Goal: Information Seeking & Learning: Find specific fact

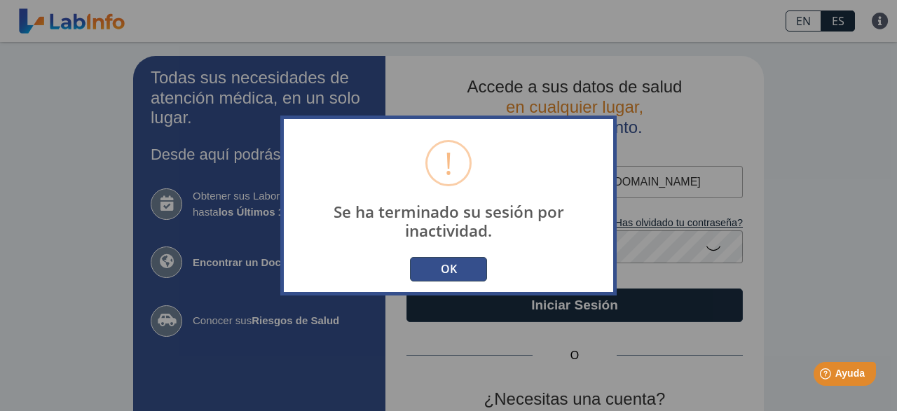
click at [450, 261] on button "OK" at bounding box center [448, 269] width 77 height 25
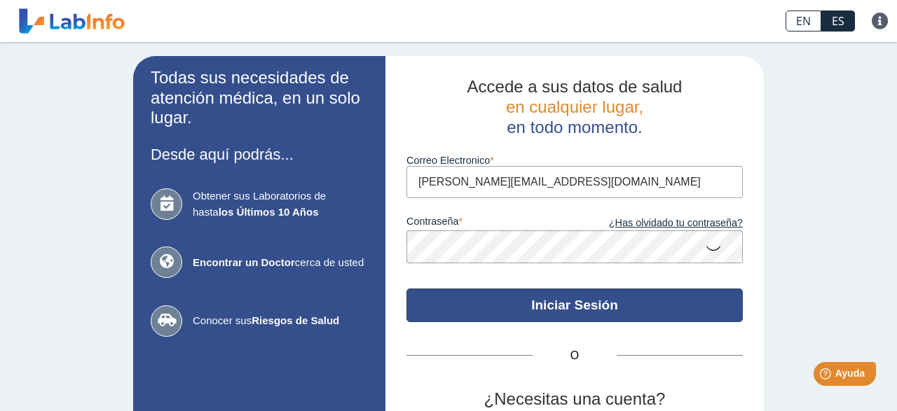
click at [523, 315] on button "Iniciar Sesión" at bounding box center [574, 306] width 336 height 34
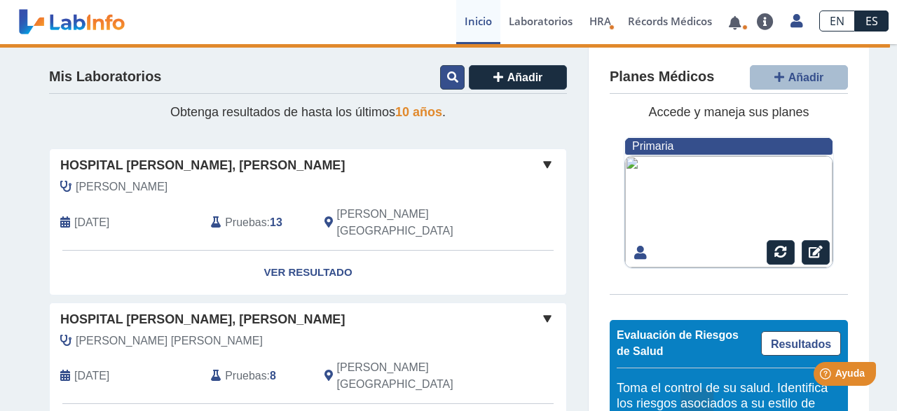
click at [450, 79] on icon at bounding box center [452, 76] width 11 height 11
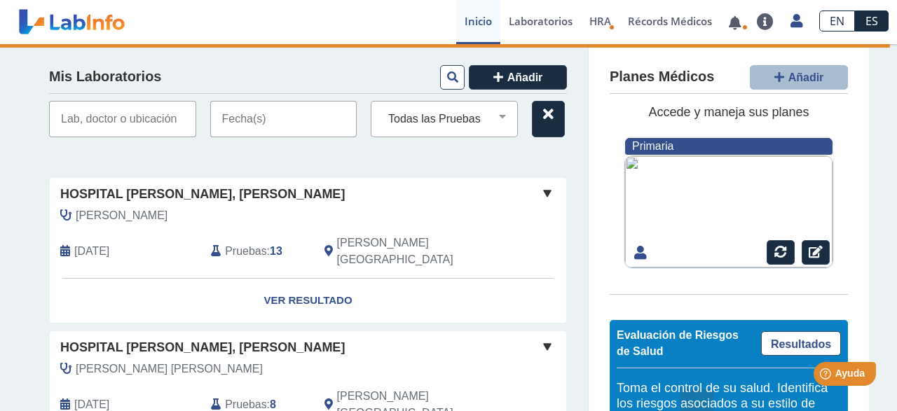
click at [94, 117] on input "text" at bounding box center [122, 119] width 147 height 36
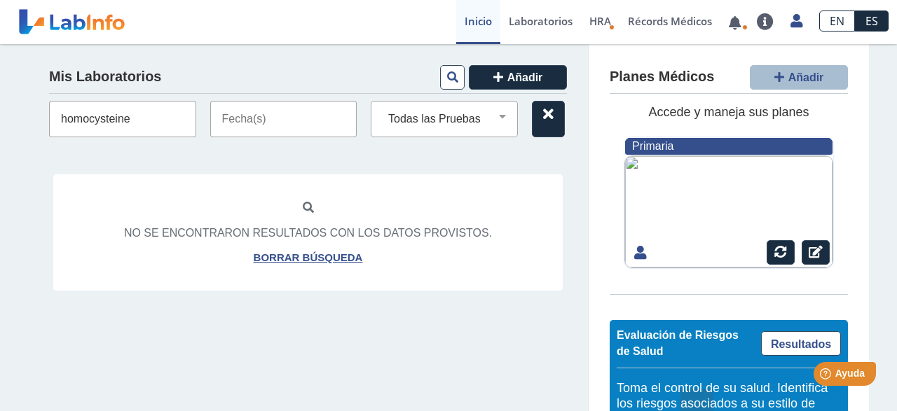
type input "homocysteine"
click at [454, 79] on icon at bounding box center [452, 76] width 11 height 11
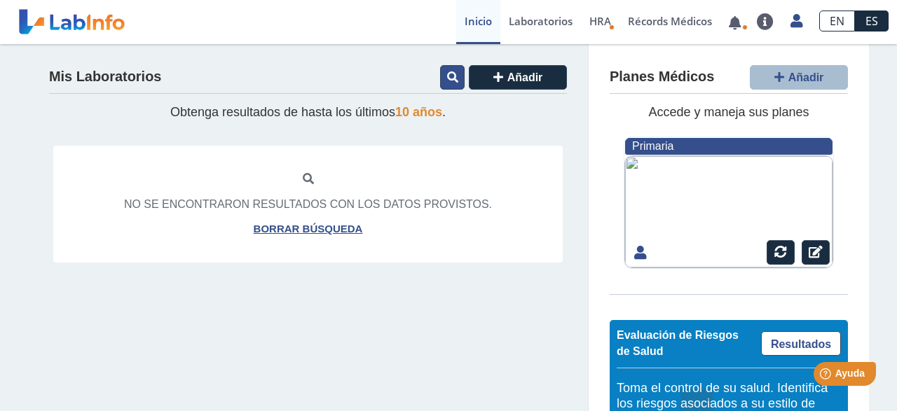
click at [449, 84] on button at bounding box center [452, 77] width 25 height 25
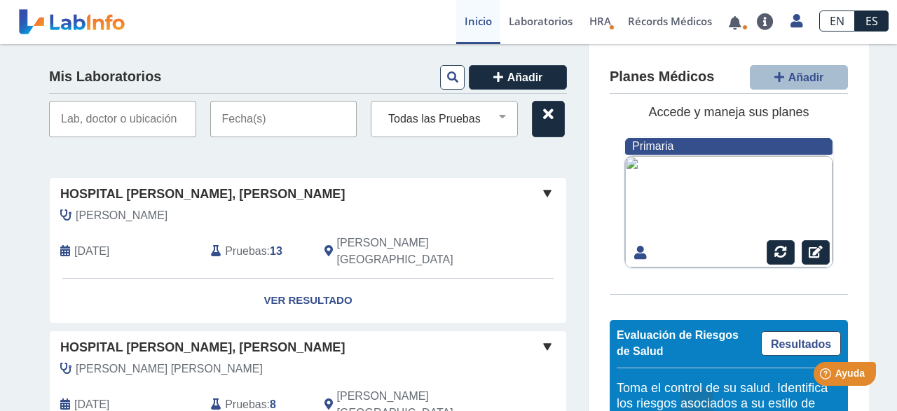
click at [238, 130] on input "text" at bounding box center [283, 119] width 147 height 36
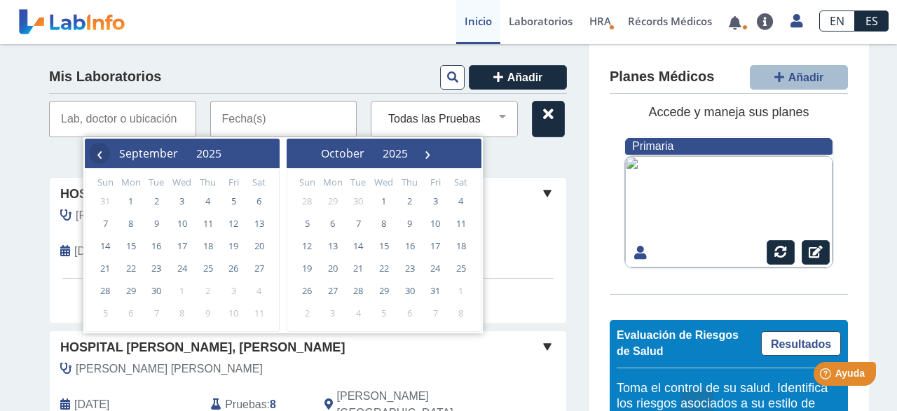
click at [97, 155] on span "‹" at bounding box center [99, 153] width 21 height 21
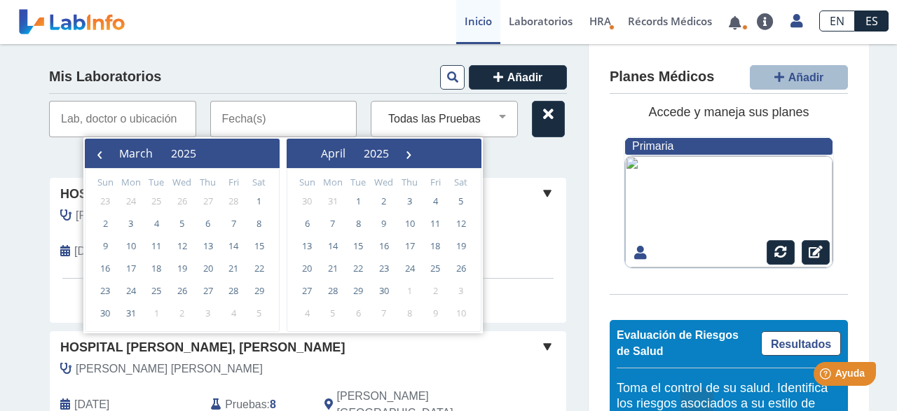
click at [97, 155] on span "‹" at bounding box center [99, 153] width 21 height 21
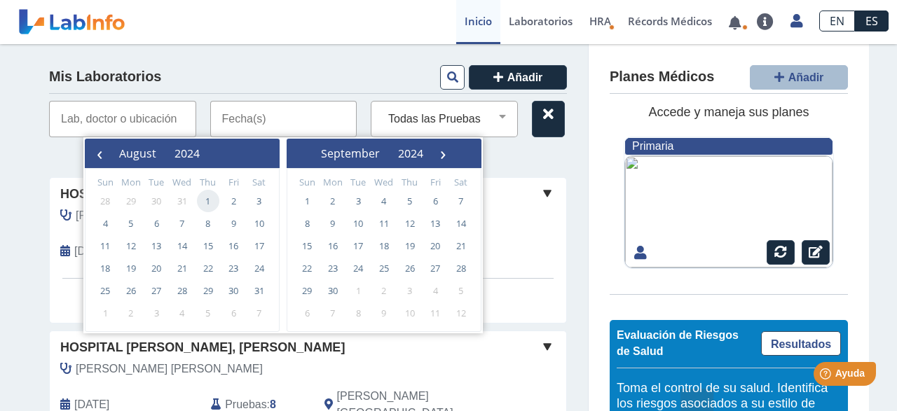
click at [205, 200] on span "1" at bounding box center [208, 201] width 22 height 22
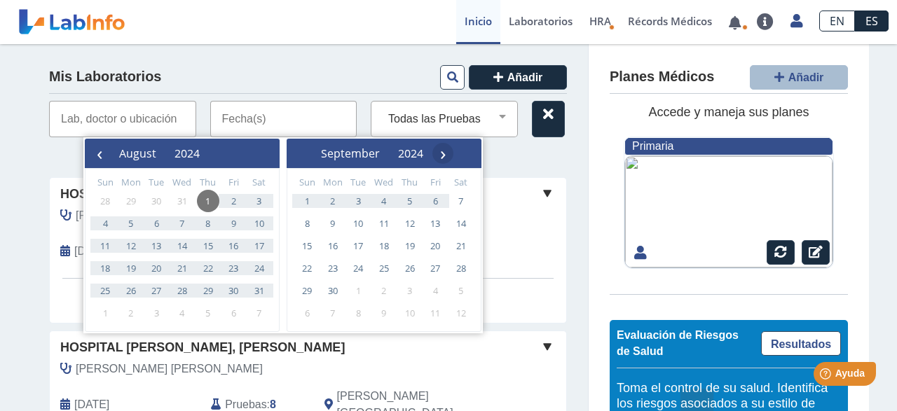
click at [453, 156] on span "›" at bounding box center [442, 153] width 21 height 21
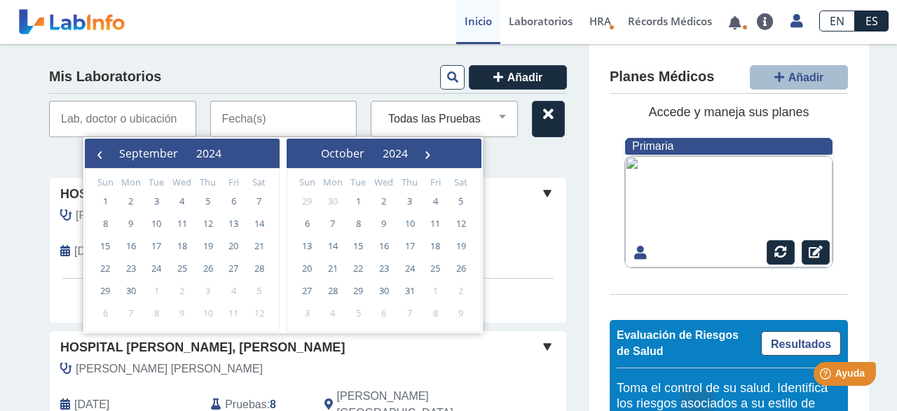
click at [438, 156] on span "›" at bounding box center [427, 153] width 21 height 21
click at [450, 156] on span "›" at bounding box center [439, 153] width 21 height 21
click at [442, 156] on span "›" at bounding box center [431, 153] width 21 height 21
click at [428, 156] on span "›" at bounding box center [417, 153] width 21 height 21
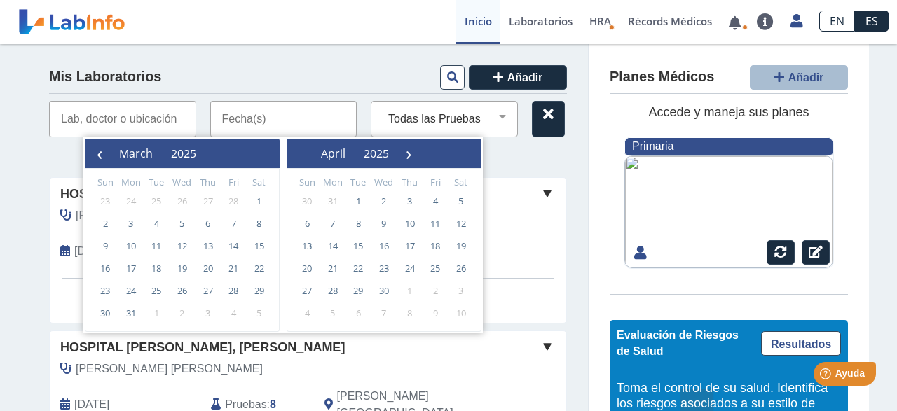
click at [419, 156] on span "›" at bounding box center [408, 153] width 21 height 21
click at [416, 156] on span "›" at bounding box center [405, 153] width 21 height 21
click at [418, 156] on span "›" at bounding box center [407, 153] width 21 height 21
click at [413, 156] on span "›" at bounding box center [402, 153] width 21 height 21
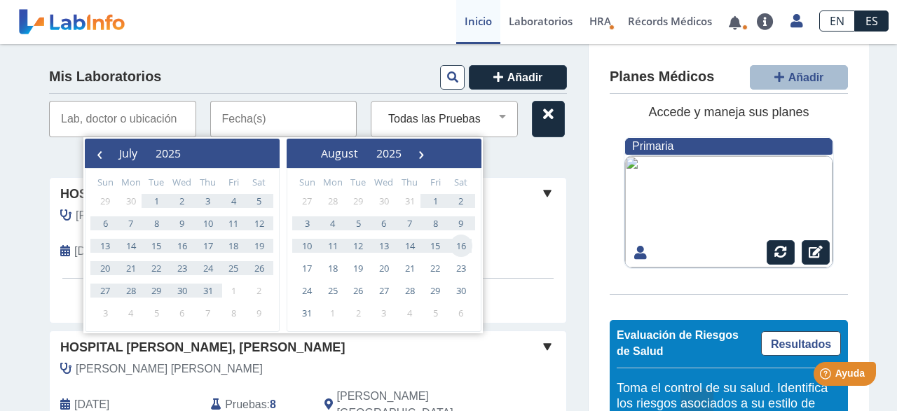
click at [463, 249] on span "16" at bounding box center [461, 246] width 22 height 22
type input "[DATE] - [DATE]"
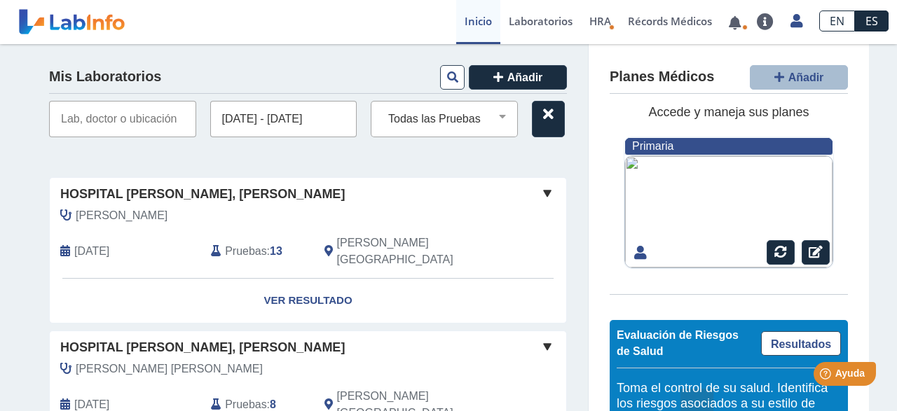
click at [119, 116] on input "text" at bounding box center [122, 119] width 147 height 36
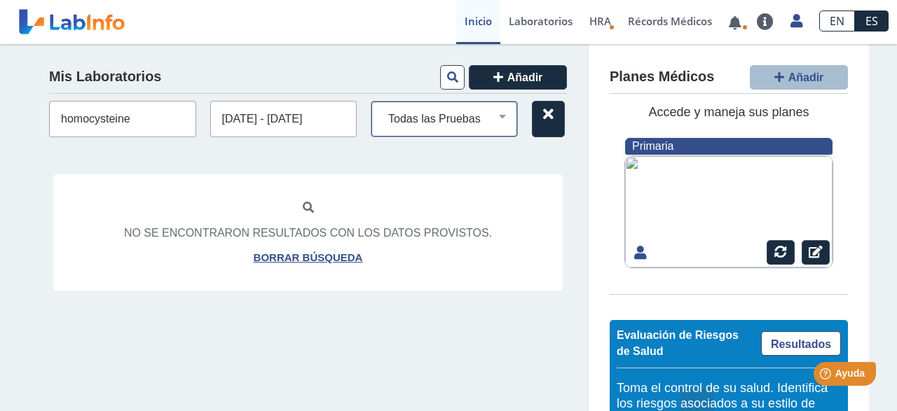
type input "homocysteine"
click at [383, 110] on select "Todas las Pruebas (w)-[MEDICAL_DATA] igg igm (w)-[MEDICAL_DATA] antigen (w)-[ME…" at bounding box center [450, 119] width 135 height 18
select select "homocystine"
click option "homocystine" at bounding box center [0, 0] width 0 height 0
click at [104, 118] on input "homocysteine" at bounding box center [122, 119] width 147 height 36
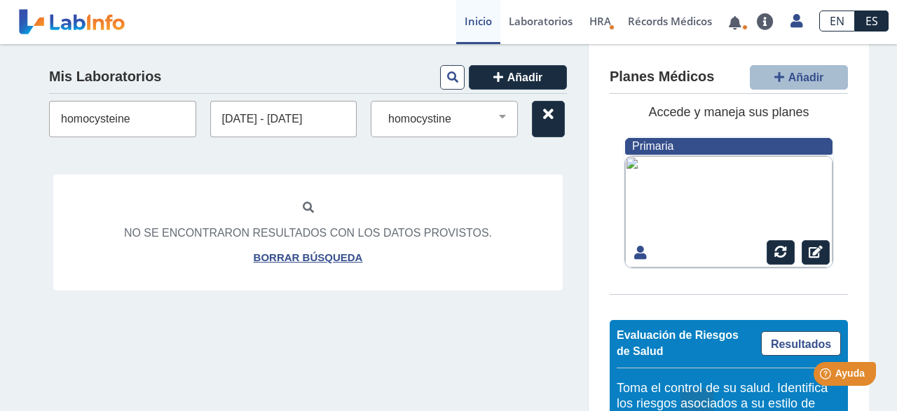
click at [104, 118] on input "homocysteine" at bounding box center [122, 119] width 147 height 36
